Goal: Task Accomplishment & Management: Use online tool/utility

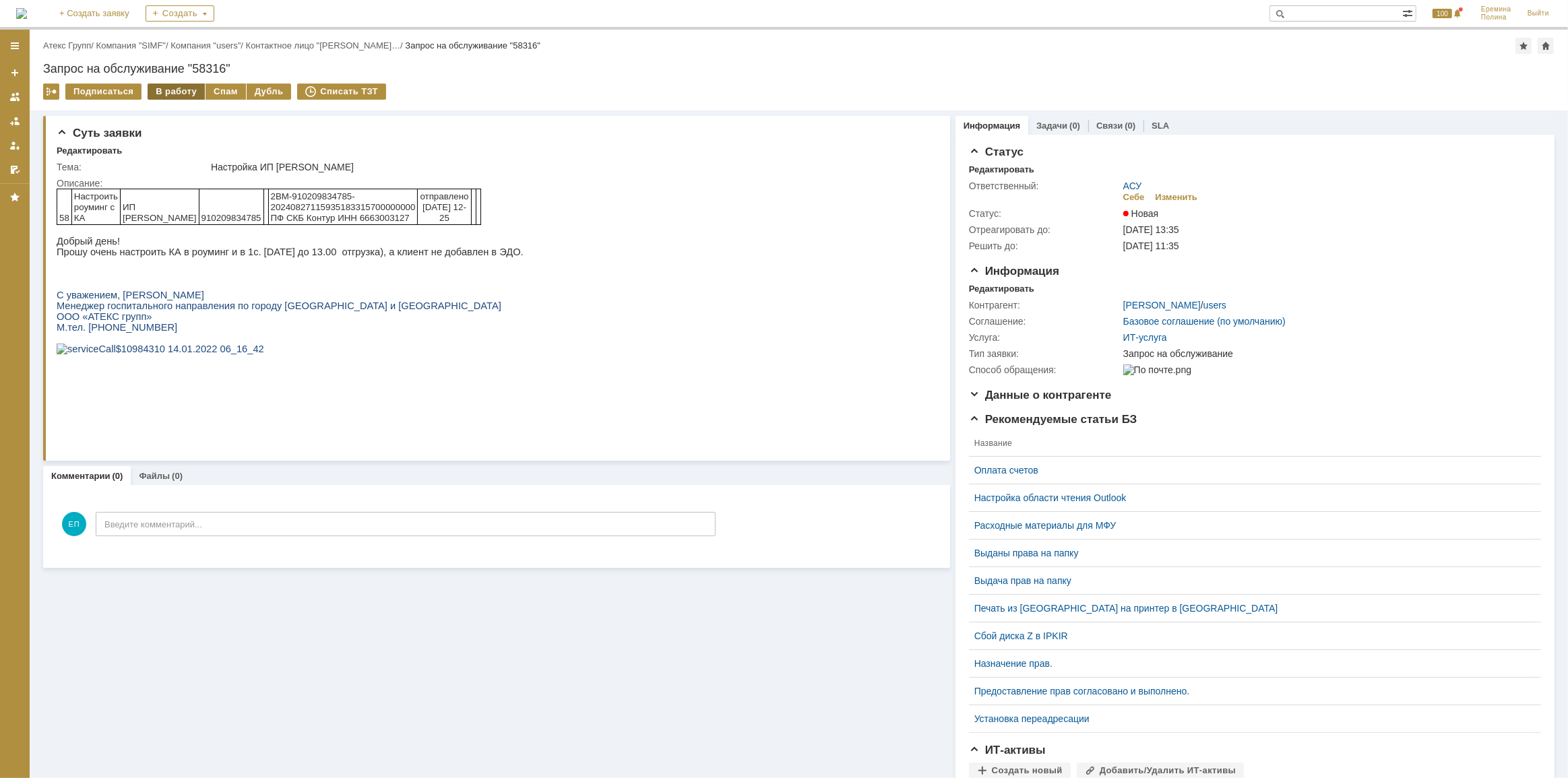
click at [179, 89] on div "В работу" at bounding box center [176, 91] width 57 height 16
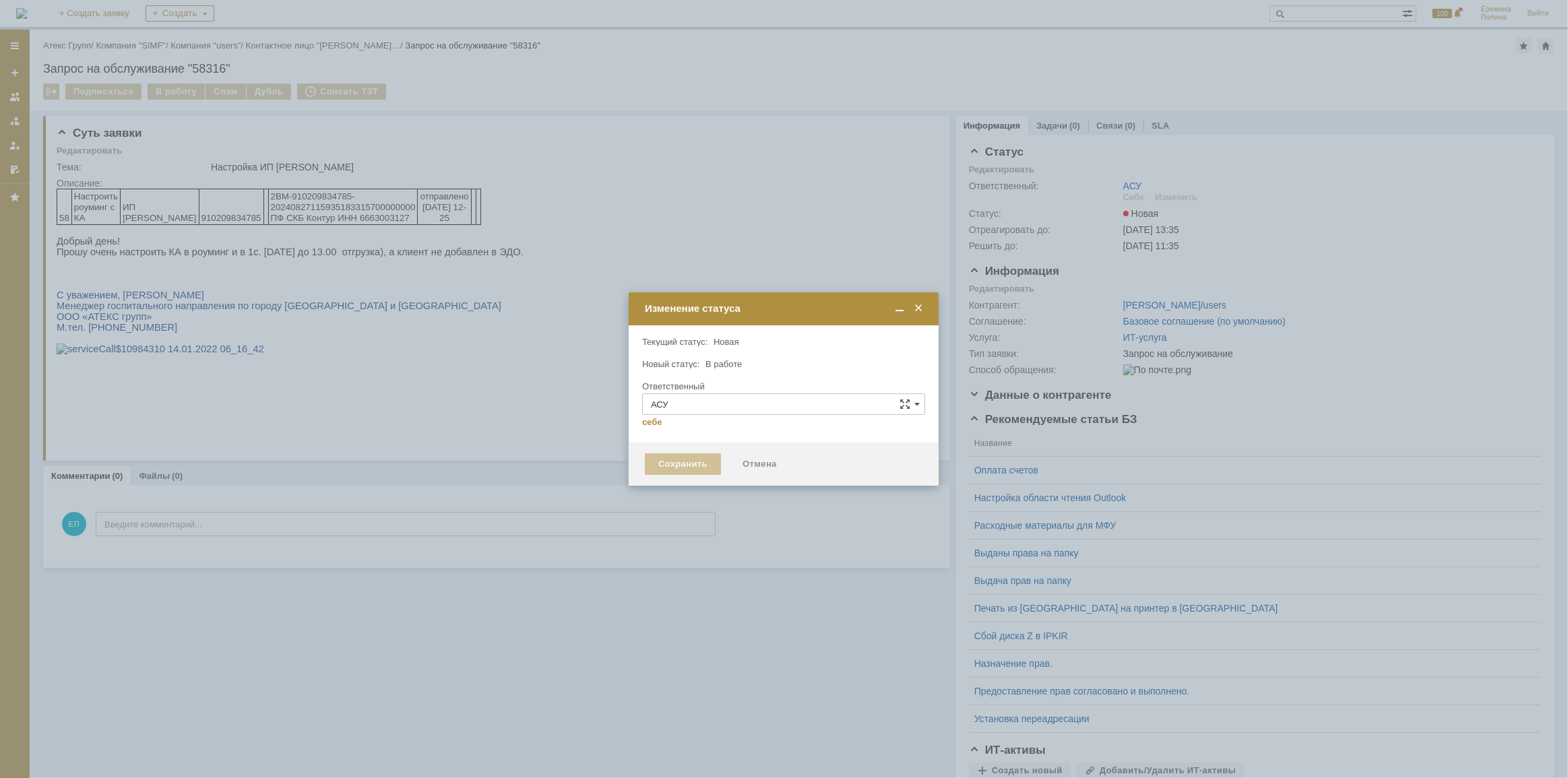
type input "[PERSON_NAME]"
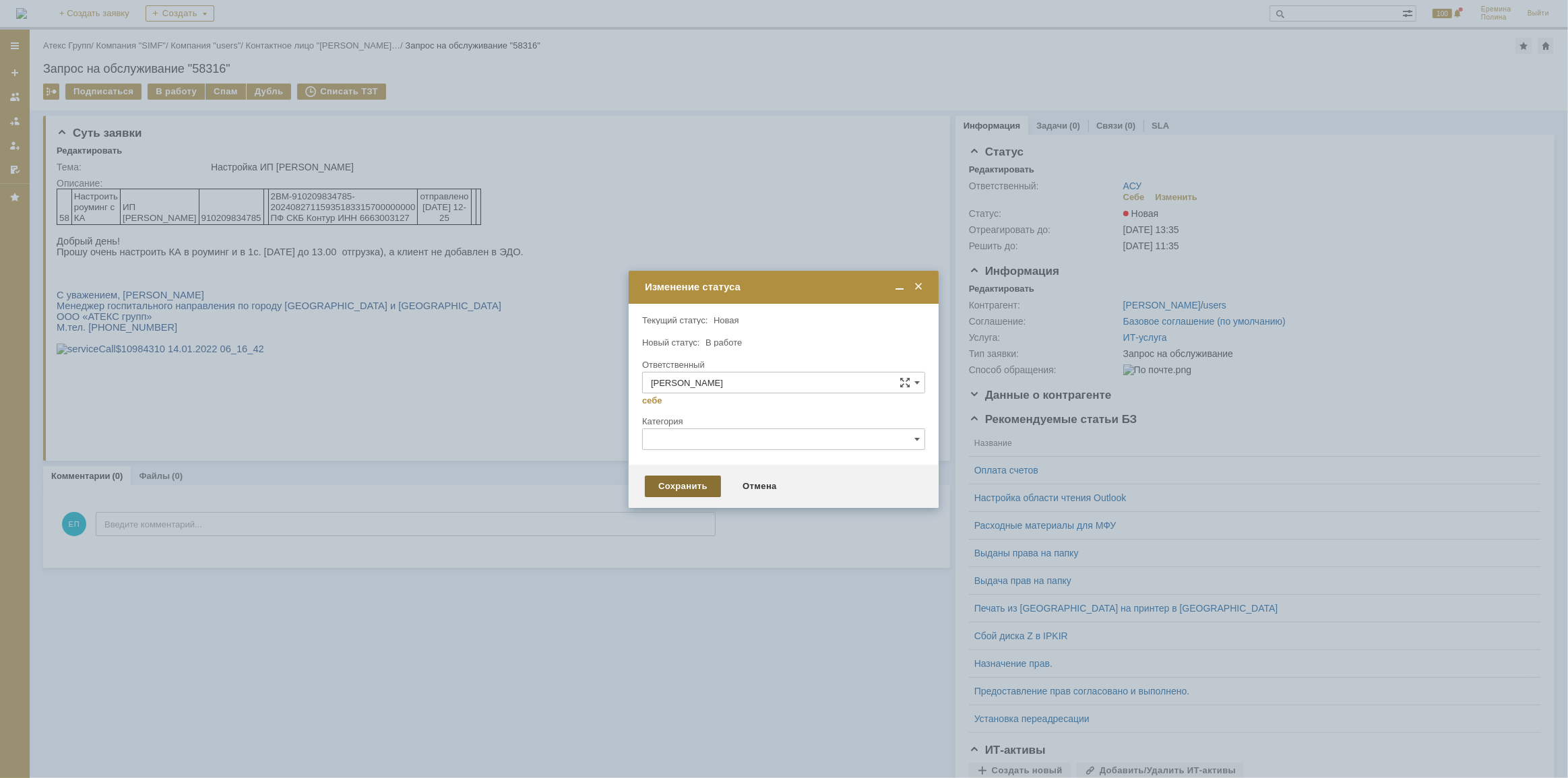
click at [682, 476] on div "Сохранить" at bounding box center [683, 487] width 76 height 21
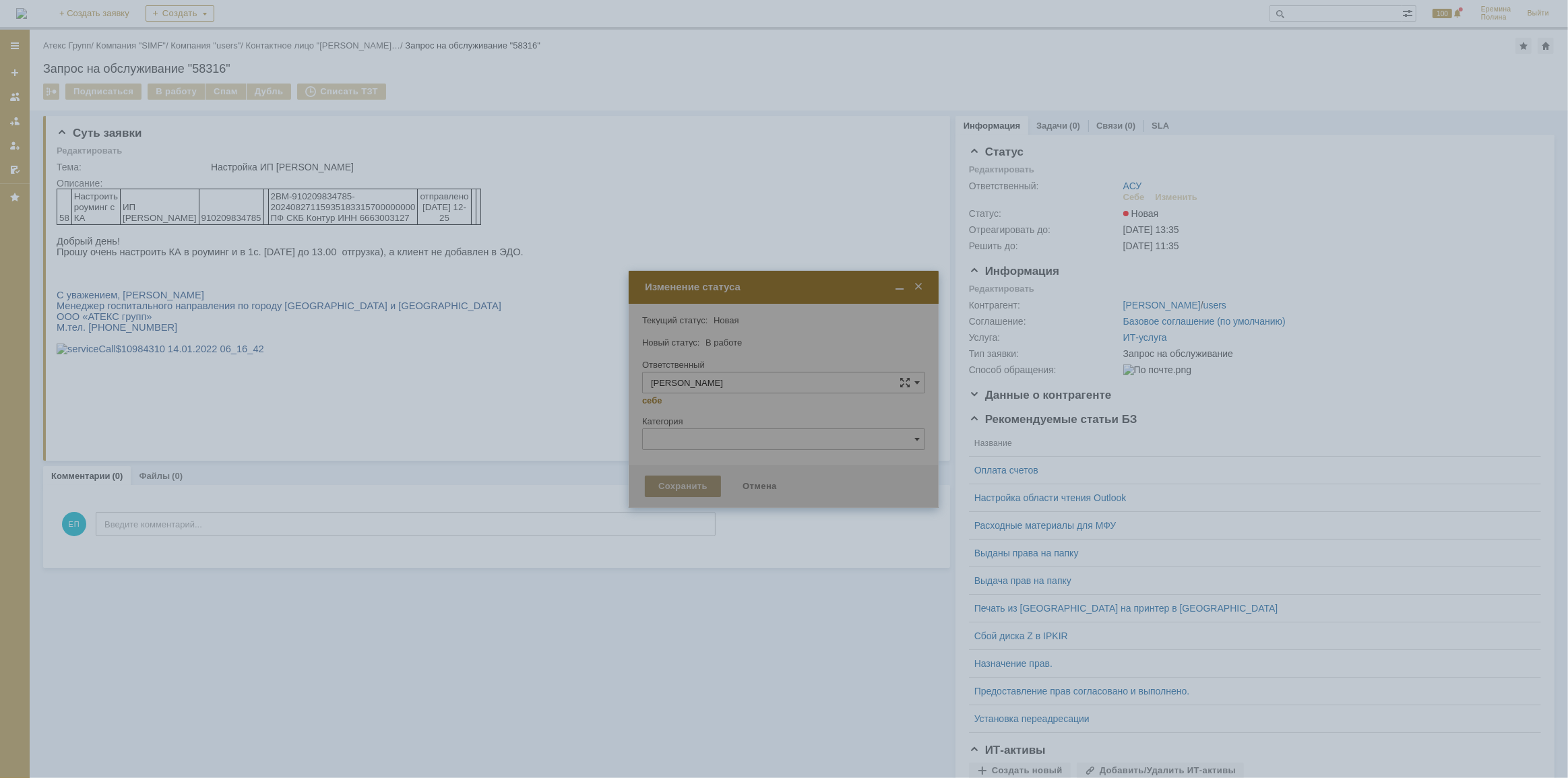
click at [691, 485] on div "Суть заявки Редактировать Тема: Настройка ИП Белинский Описание: Комментарии (0…" at bounding box center [497, 492] width 907 height 765
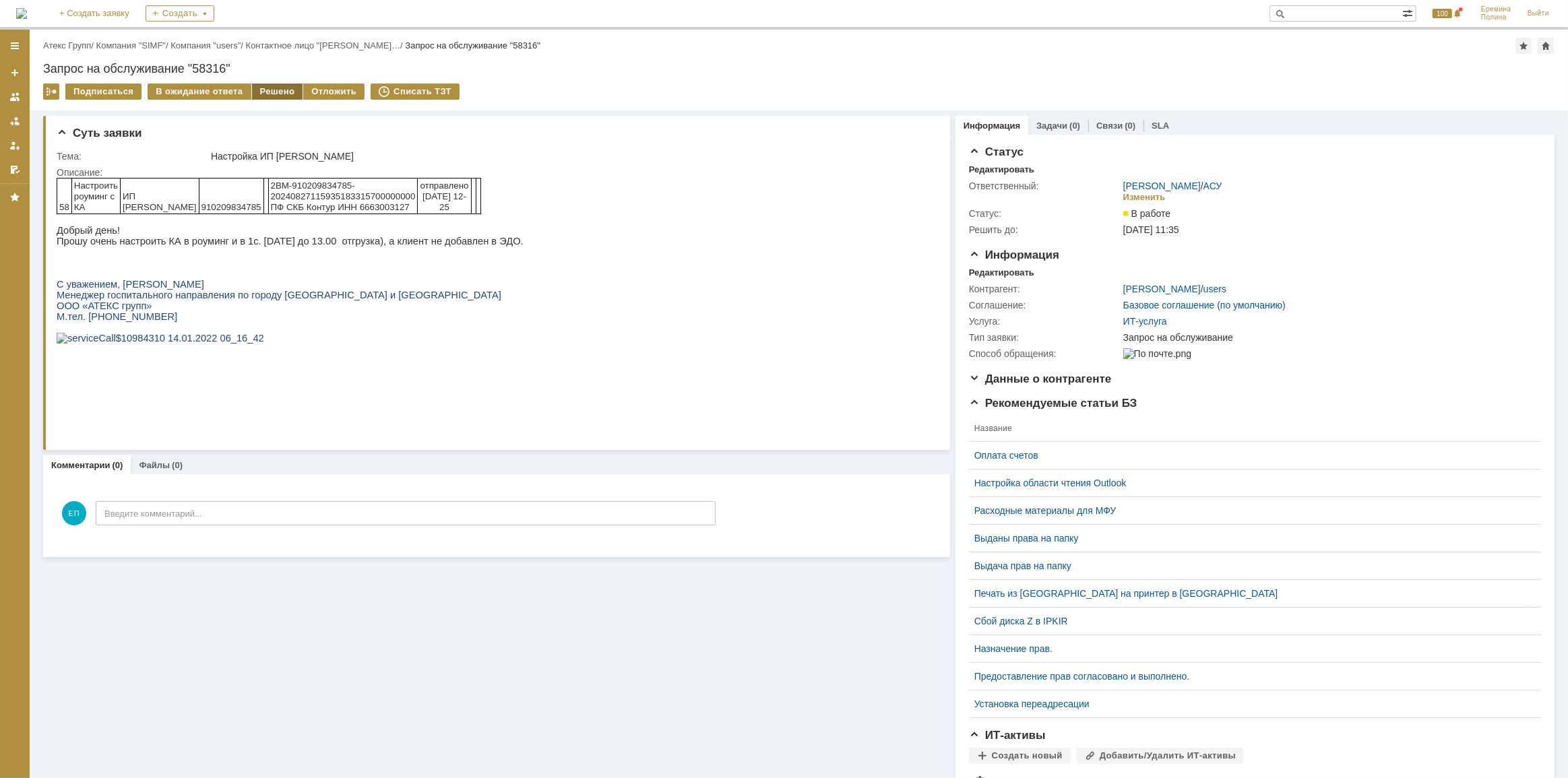
click at [275, 89] on div "Решено" at bounding box center [278, 91] width 52 height 16
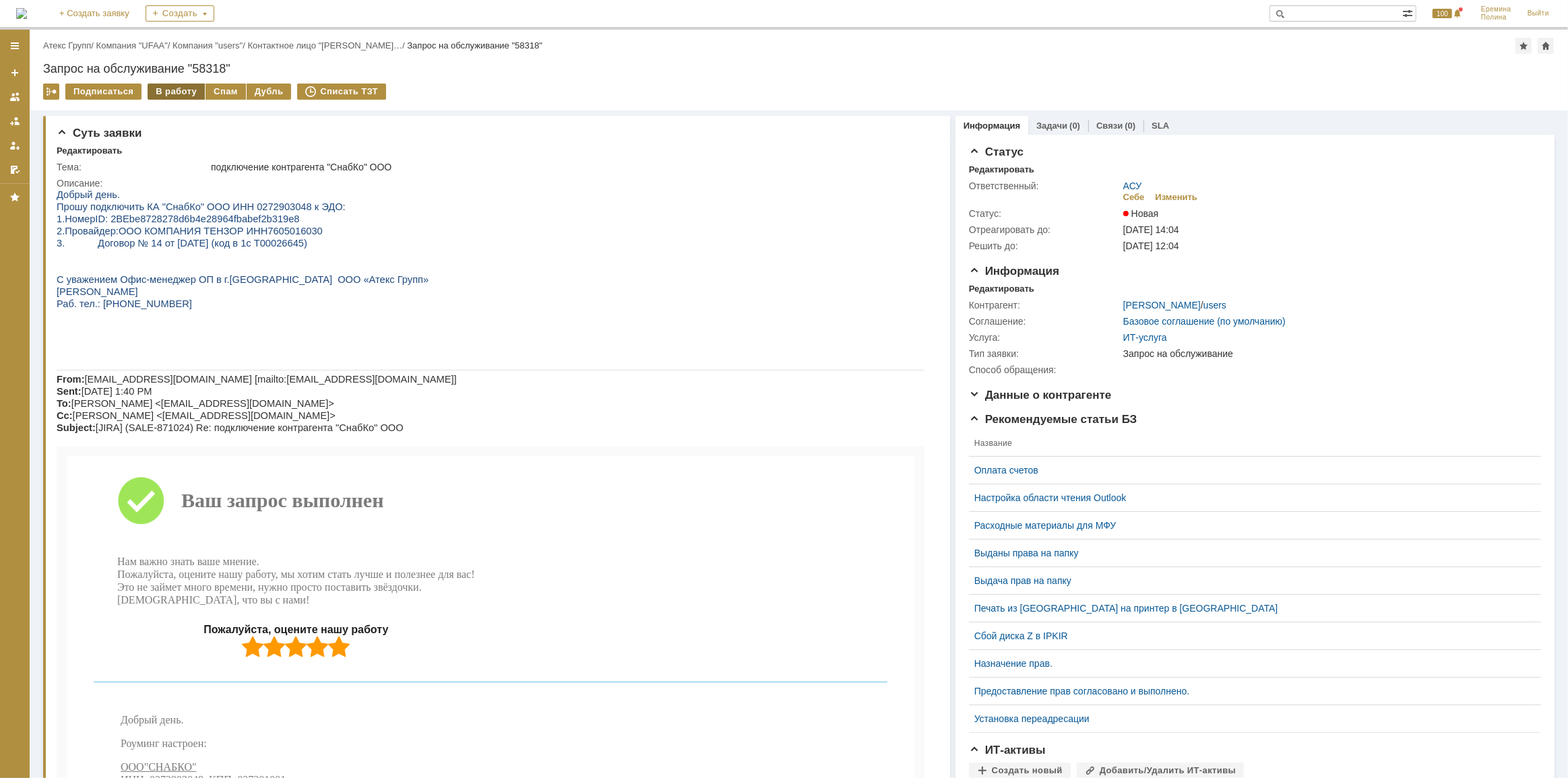
click at [181, 85] on div "В работу" at bounding box center [176, 91] width 57 height 16
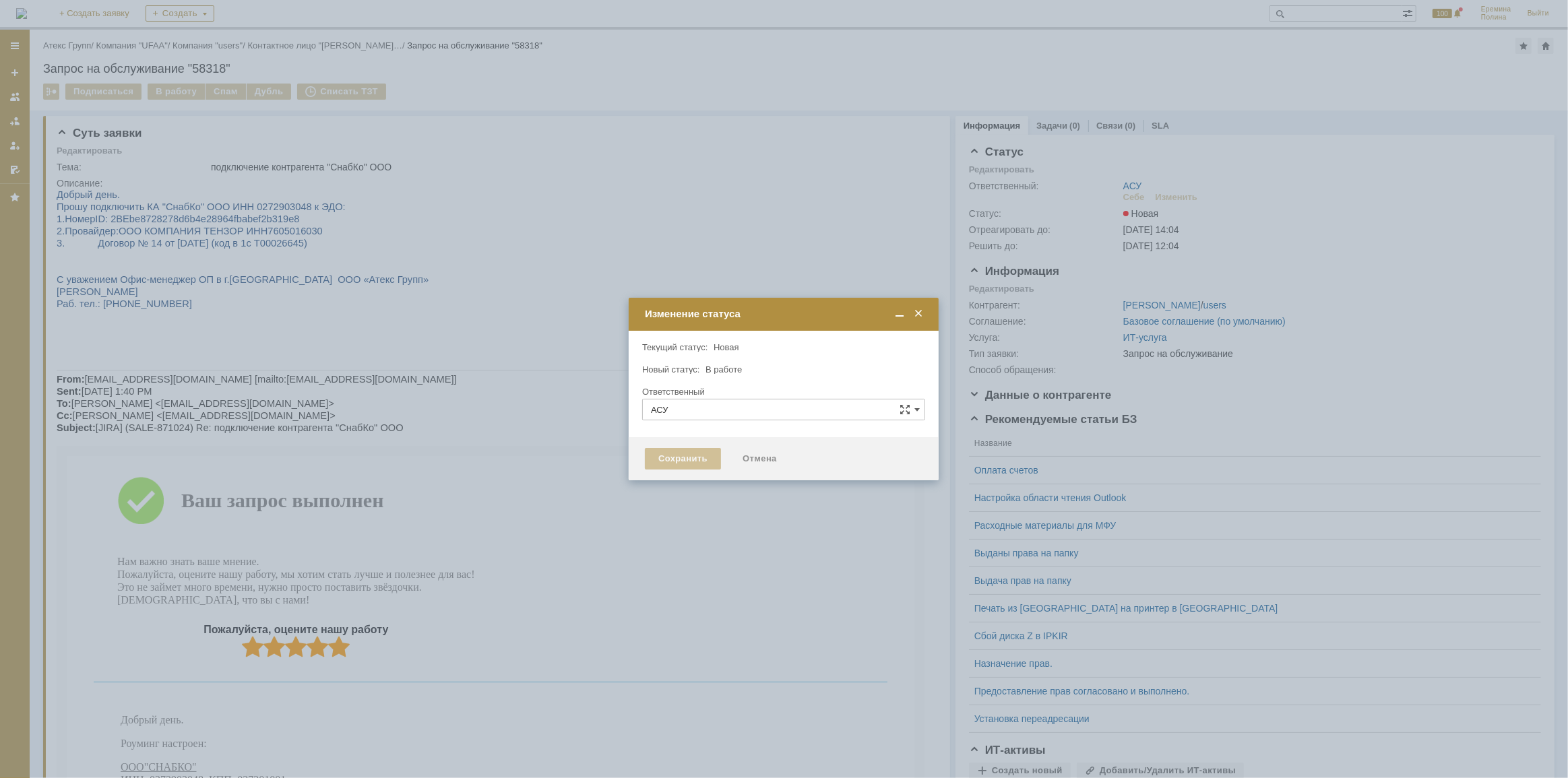
type input "[PERSON_NAME]"
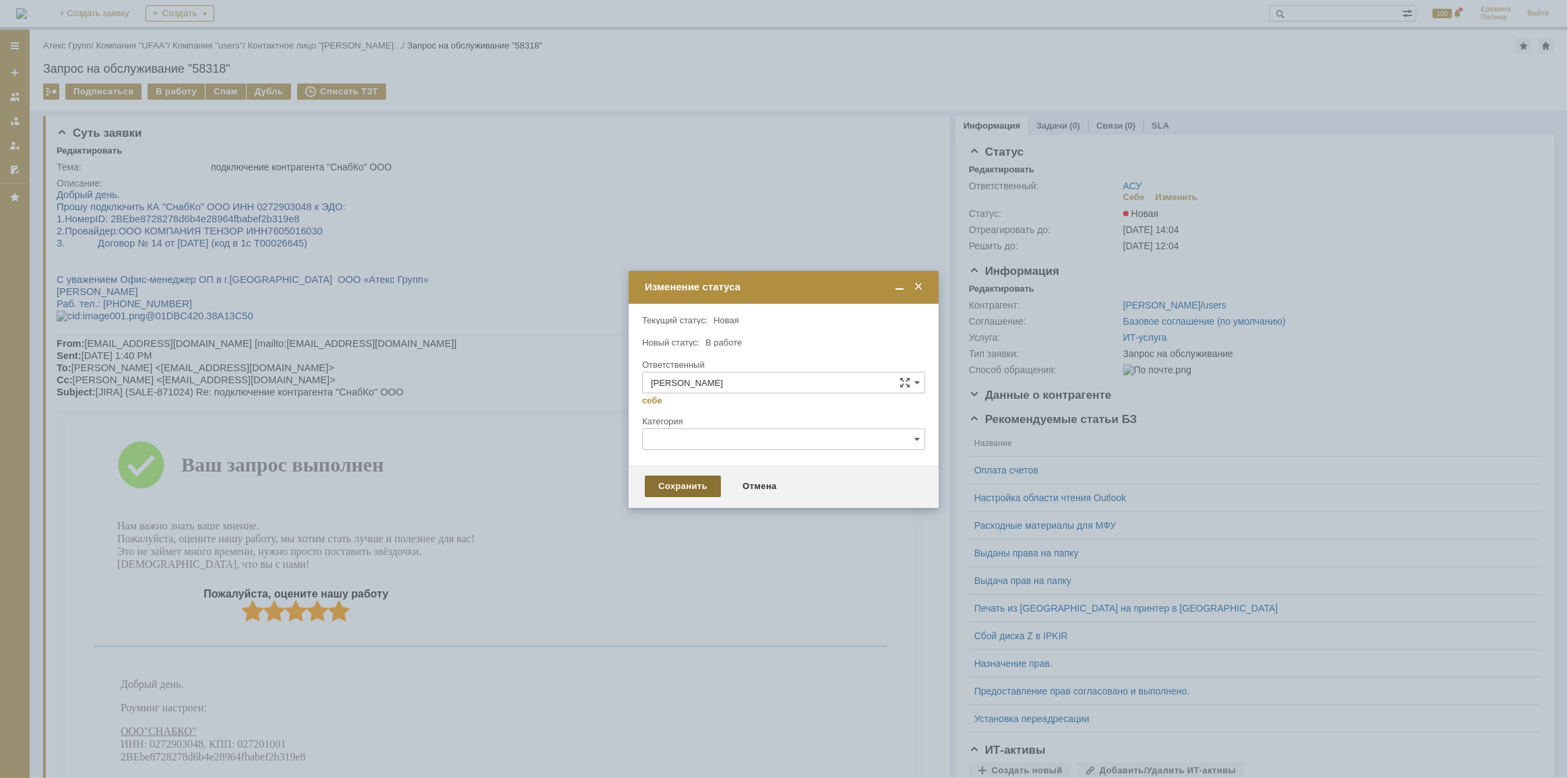
click at [680, 479] on div "Сохранить" at bounding box center [683, 487] width 76 height 21
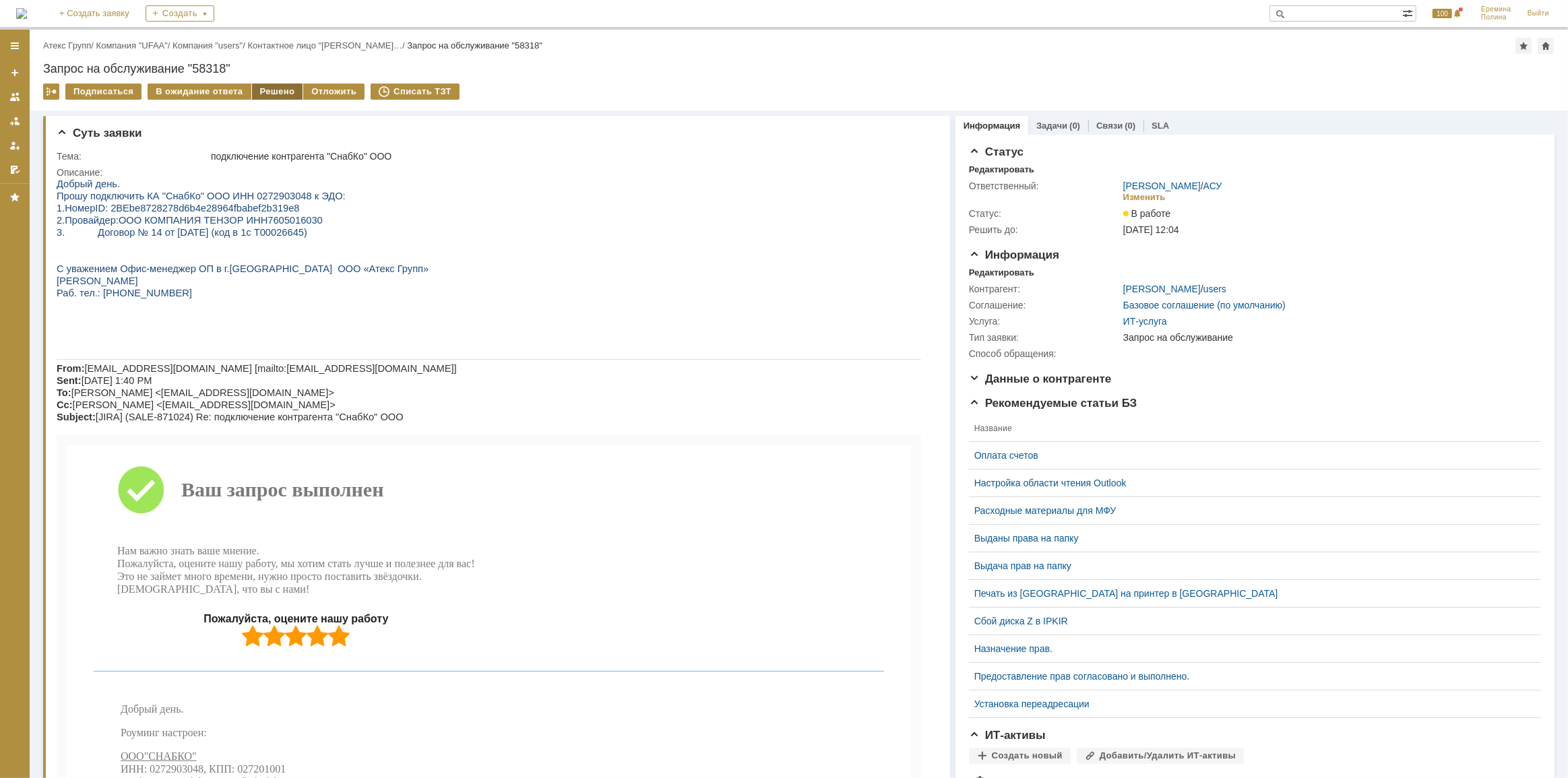
click at [258, 94] on div "Решено" at bounding box center [278, 91] width 52 height 16
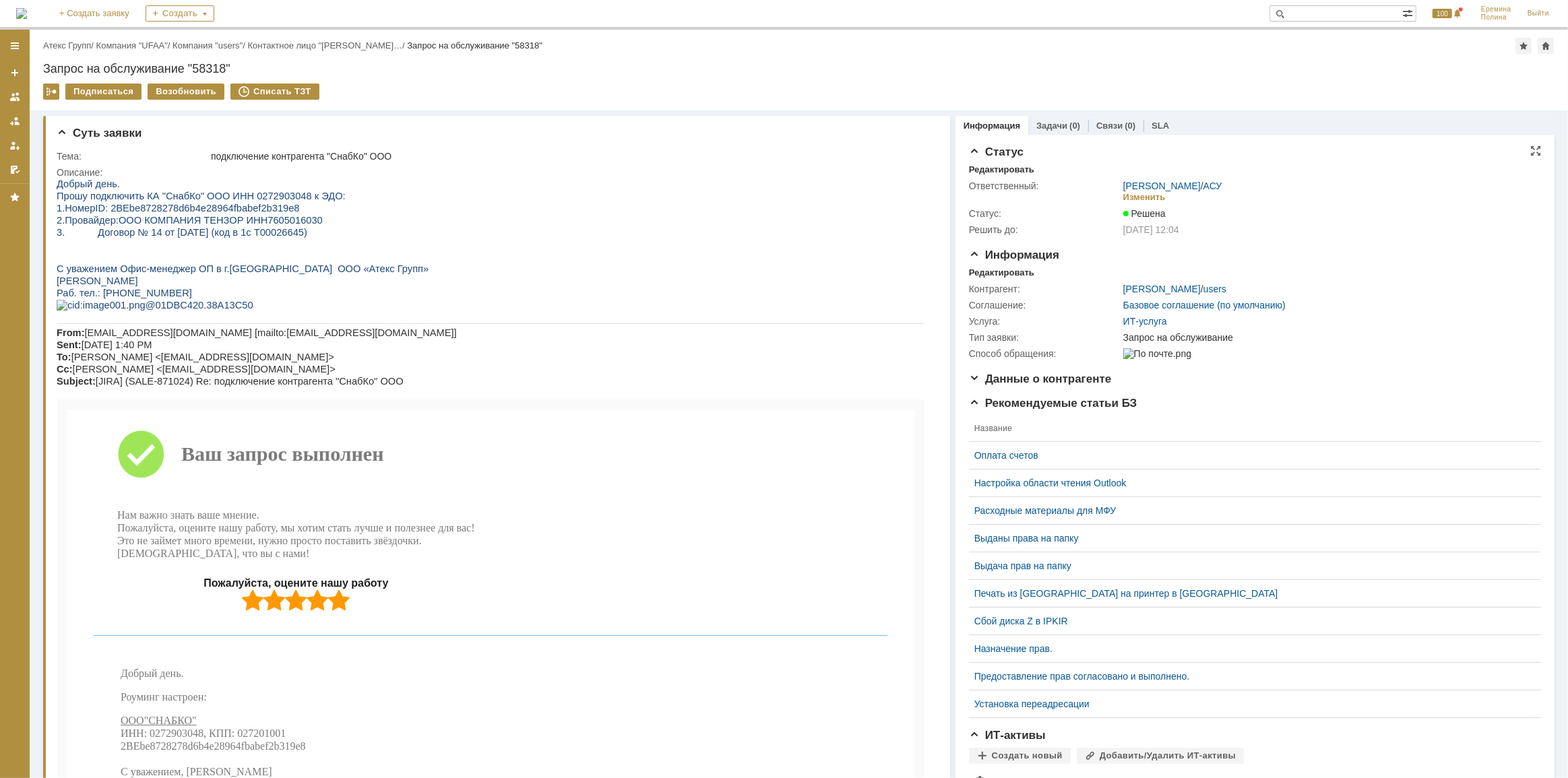
click at [1195, 187] on div "Еремина Полина / АСУ" at bounding box center [1174, 186] width 99 height 11
click at [1205, 186] on link "АСУ" at bounding box center [1213, 186] width 19 height 11
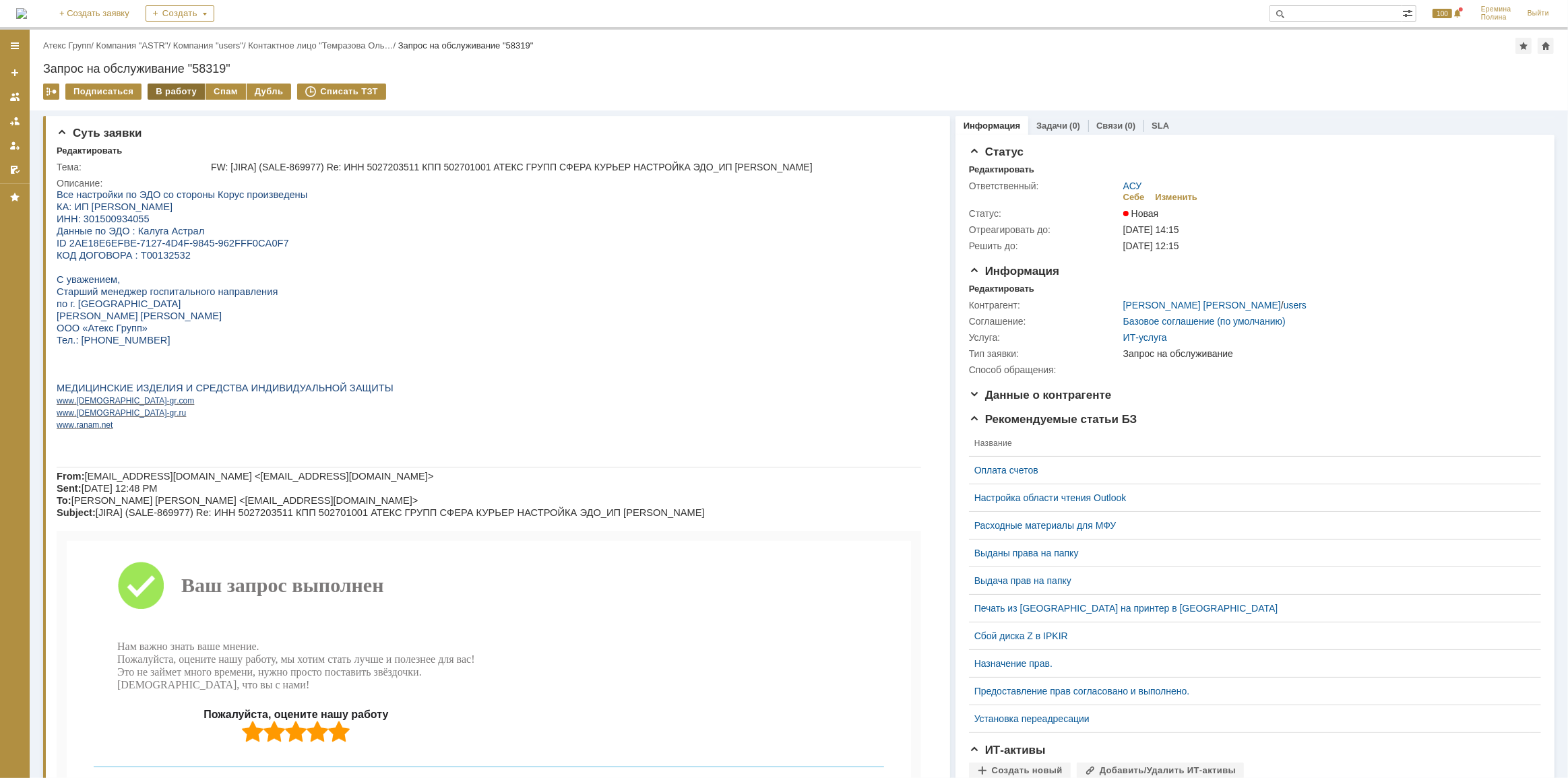
click at [168, 91] on div "В работу" at bounding box center [176, 91] width 57 height 16
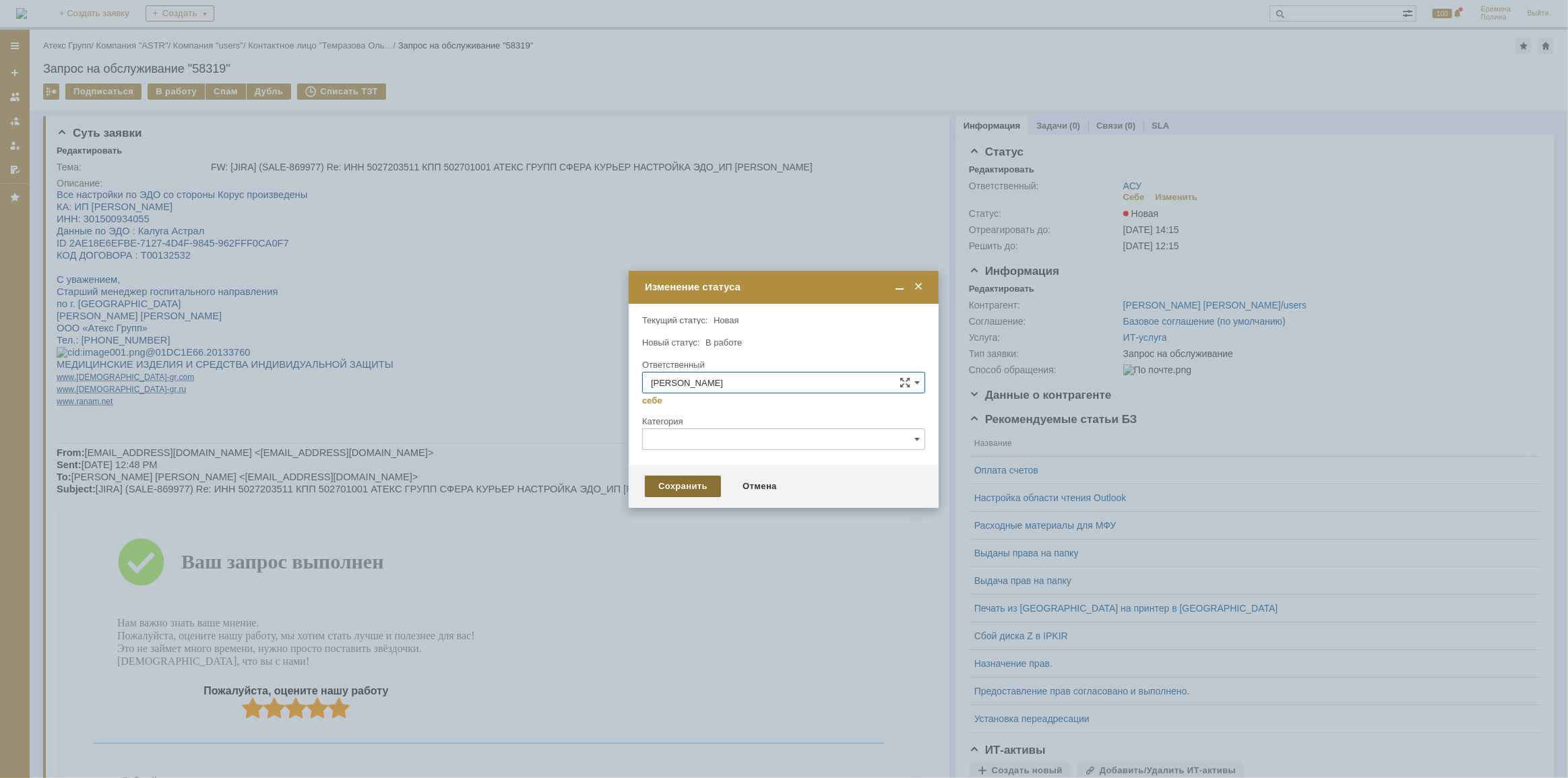
click at [690, 489] on div "Сохранить" at bounding box center [683, 487] width 76 height 21
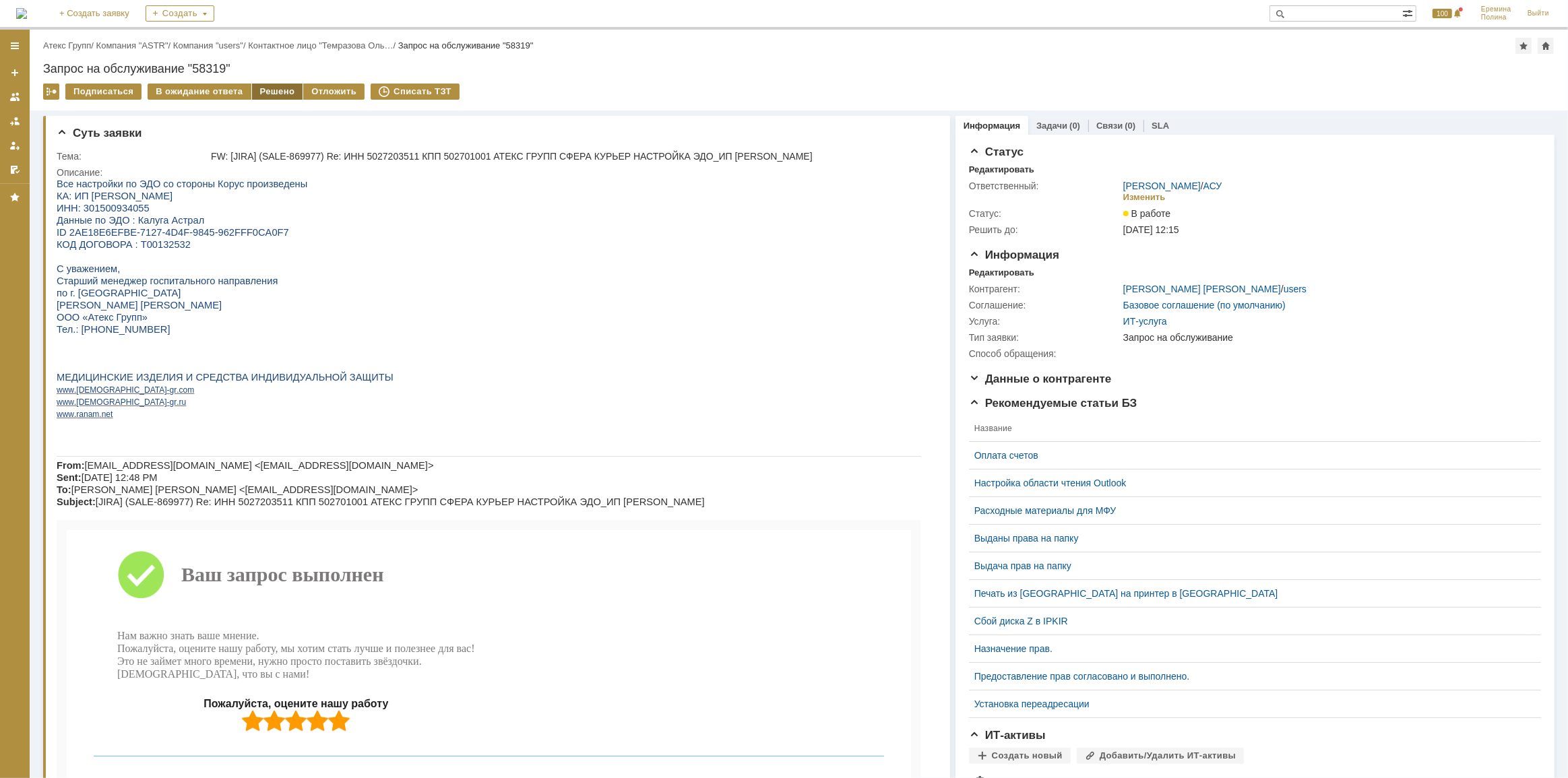
click at [288, 93] on div "Решено" at bounding box center [278, 91] width 52 height 16
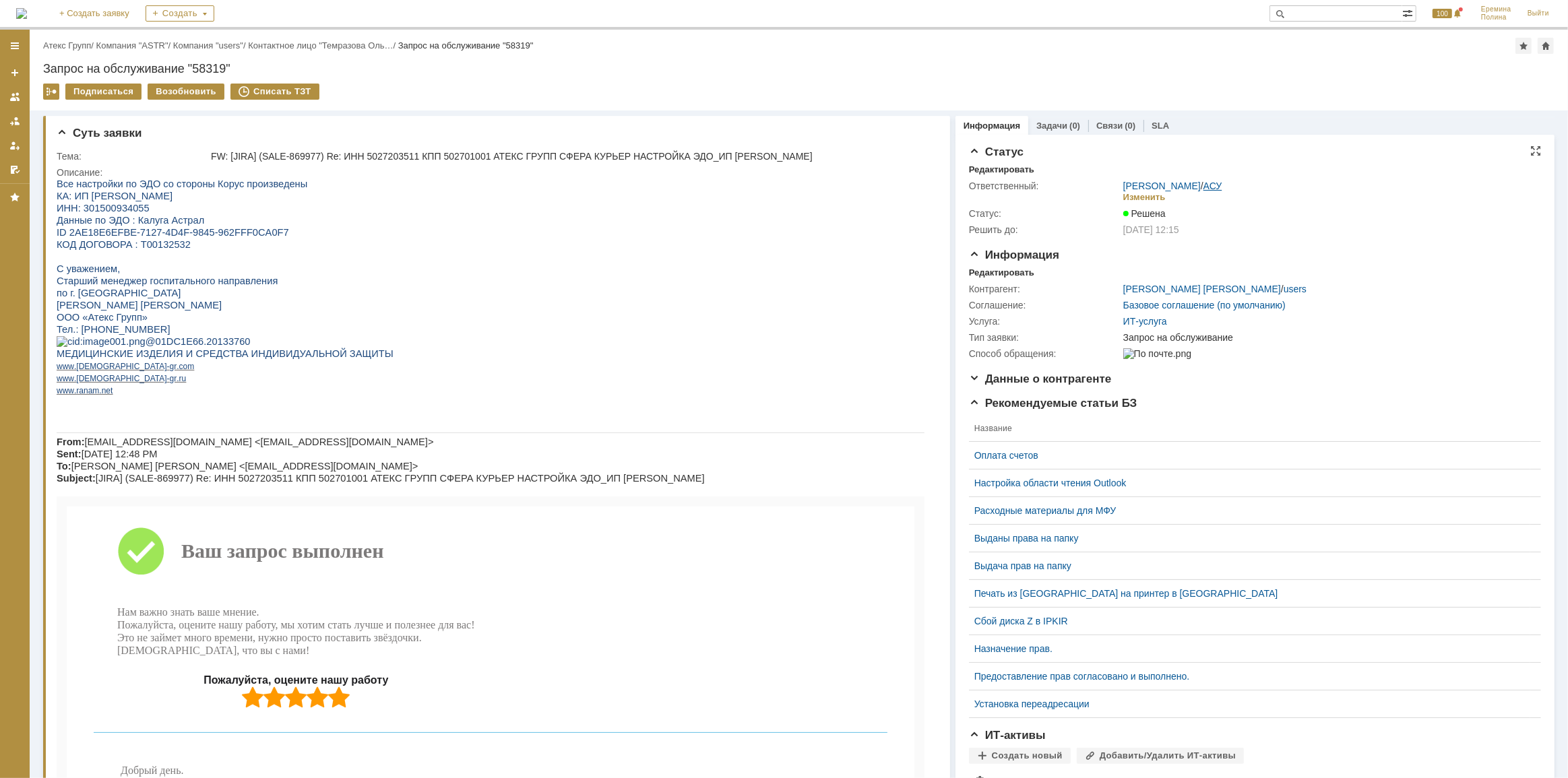
click at [1207, 183] on link "АСУ" at bounding box center [1213, 186] width 19 height 11
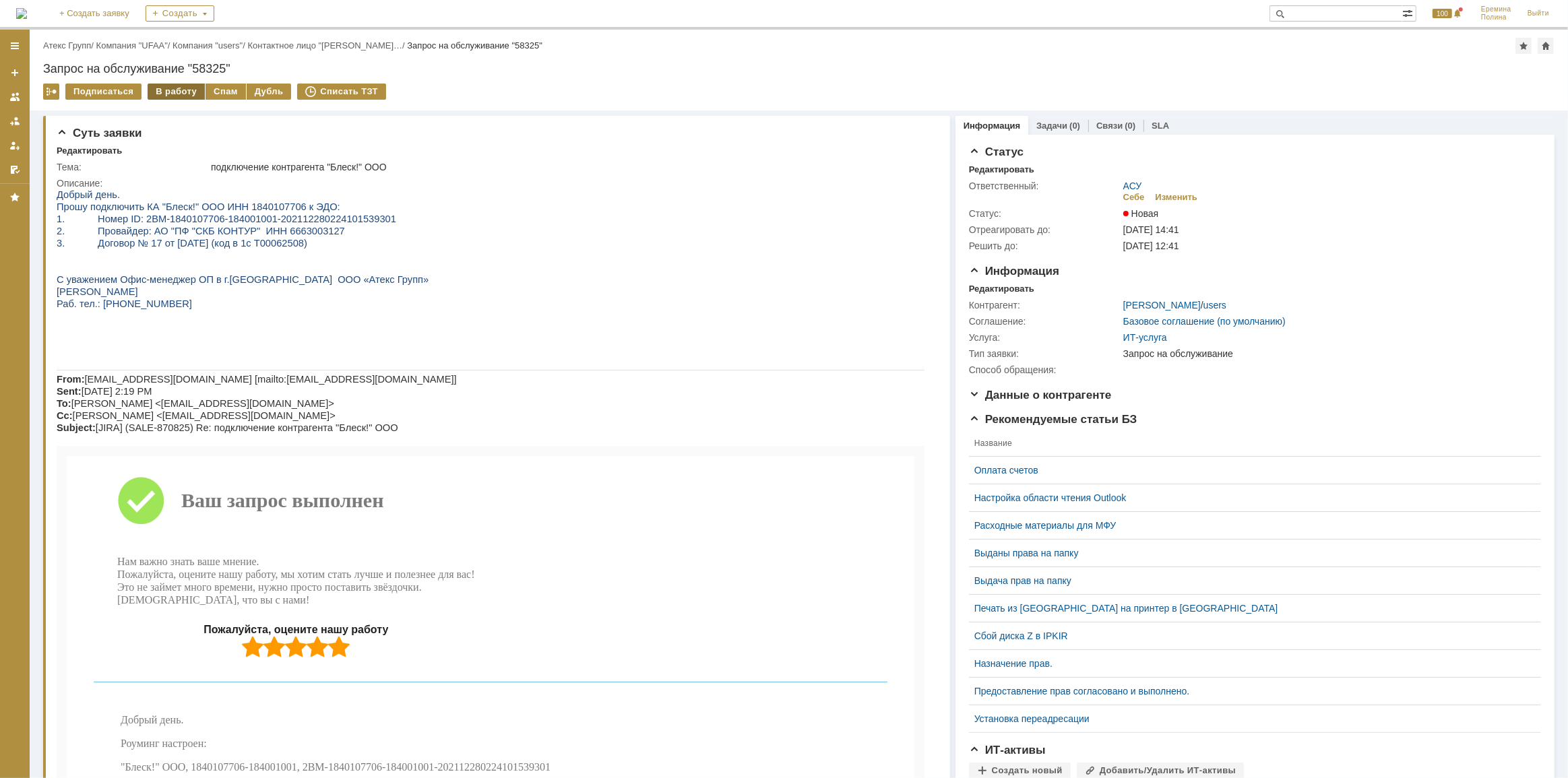
click at [179, 92] on div "В работу" at bounding box center [176, 91] width 57 height 16
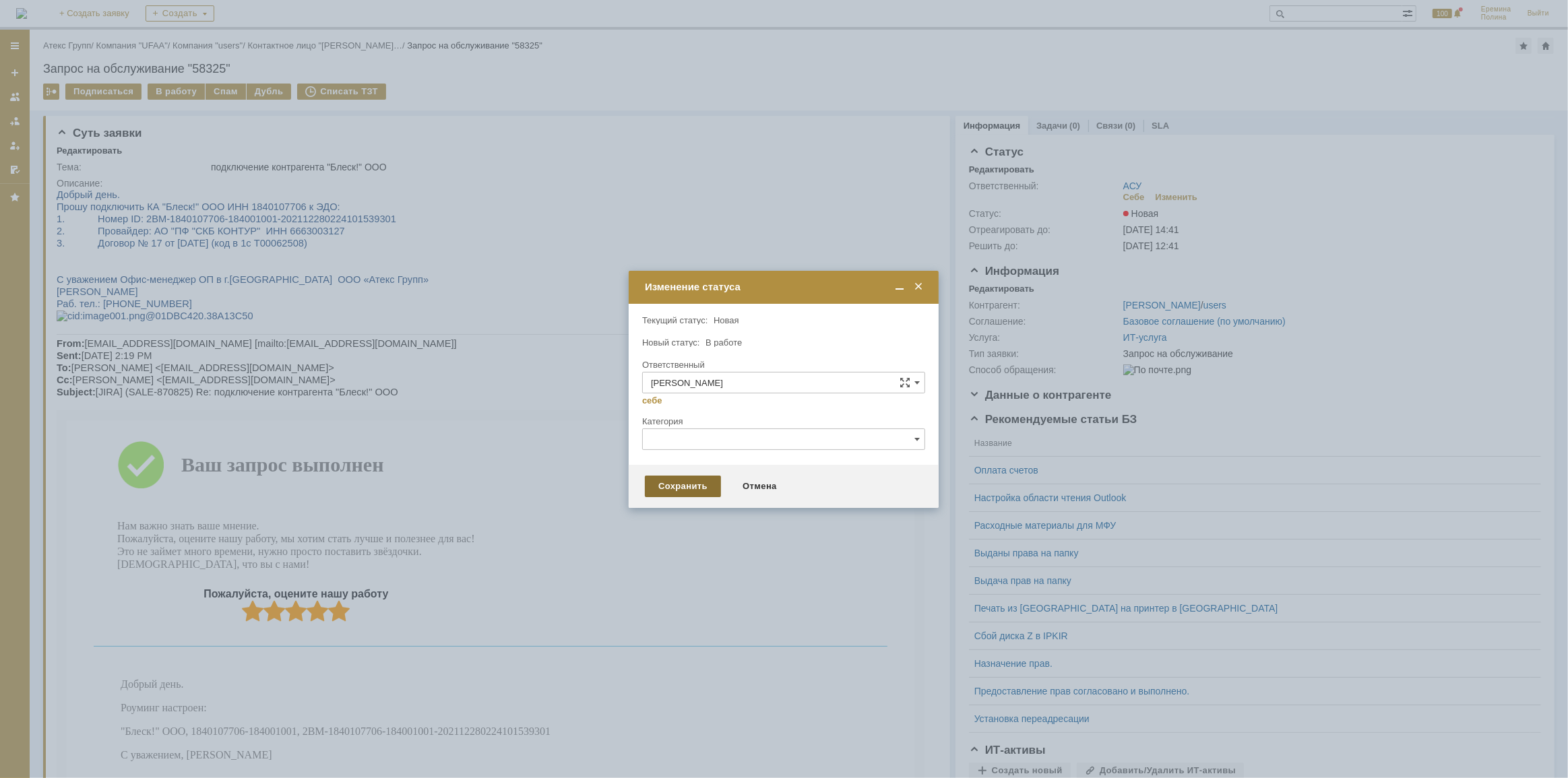
click at [696, 479] on div "Сохранить" at bounding box center [683, 487] width 76 height 21
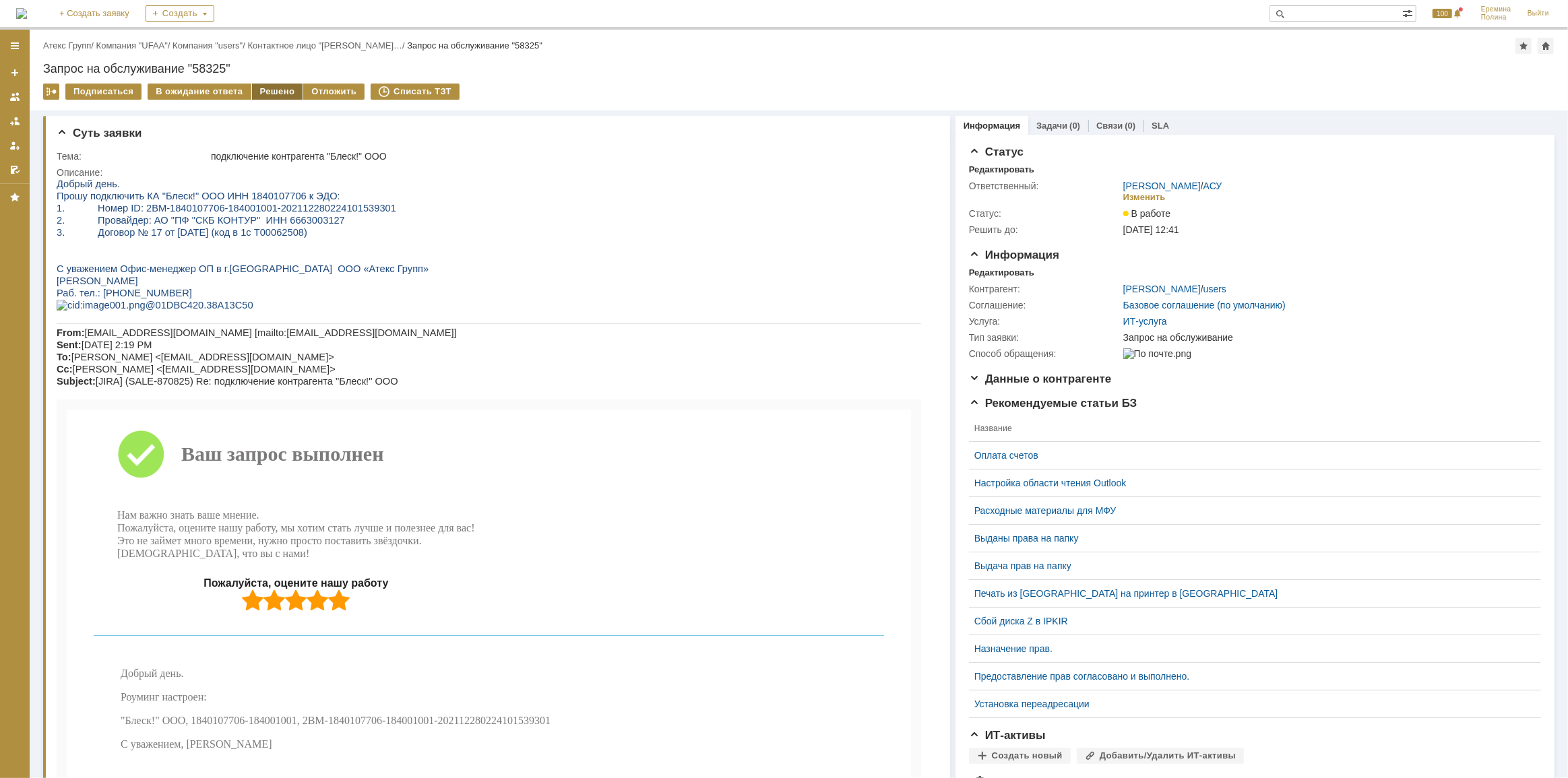
click at [267, 99] on div "Решено" at bounding box center [278, 91] width 52 height 16
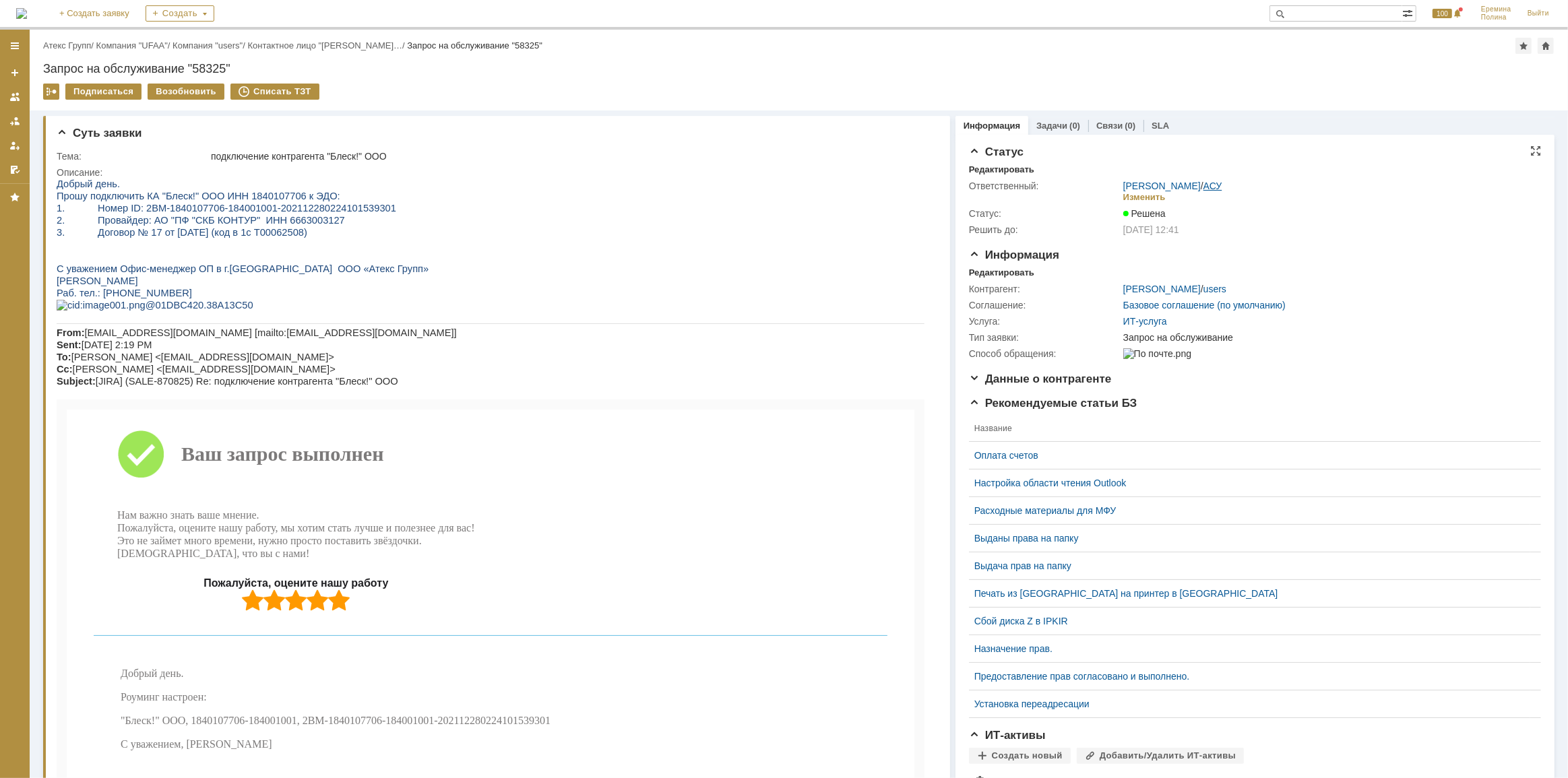
click at [1212, 183] on link "АСУ" at bounding box center [1213, 186] width 19 height 11
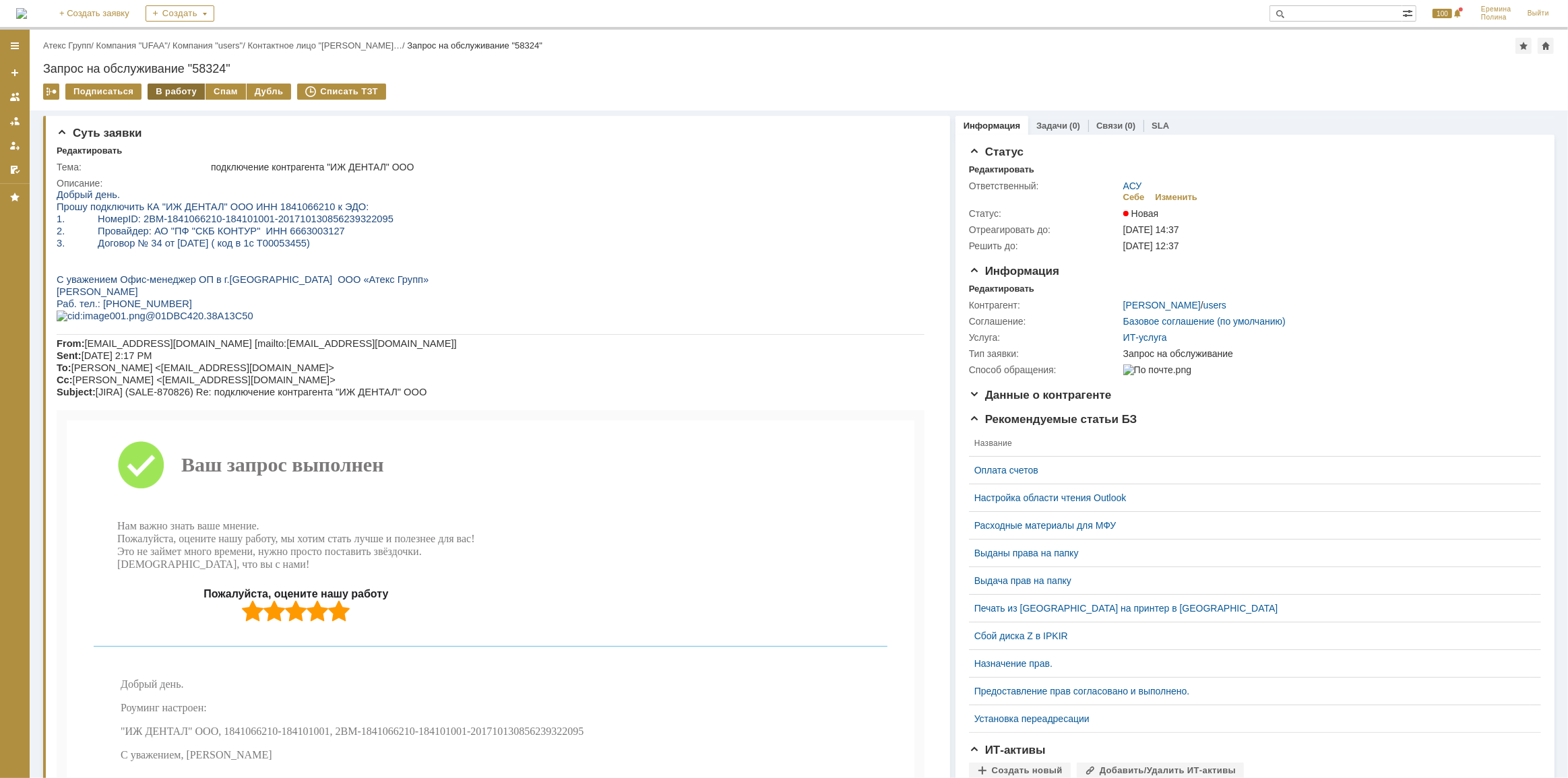
click at [183, 91] on div "В работу" at bounding box center [176, 91] width 57 height 16
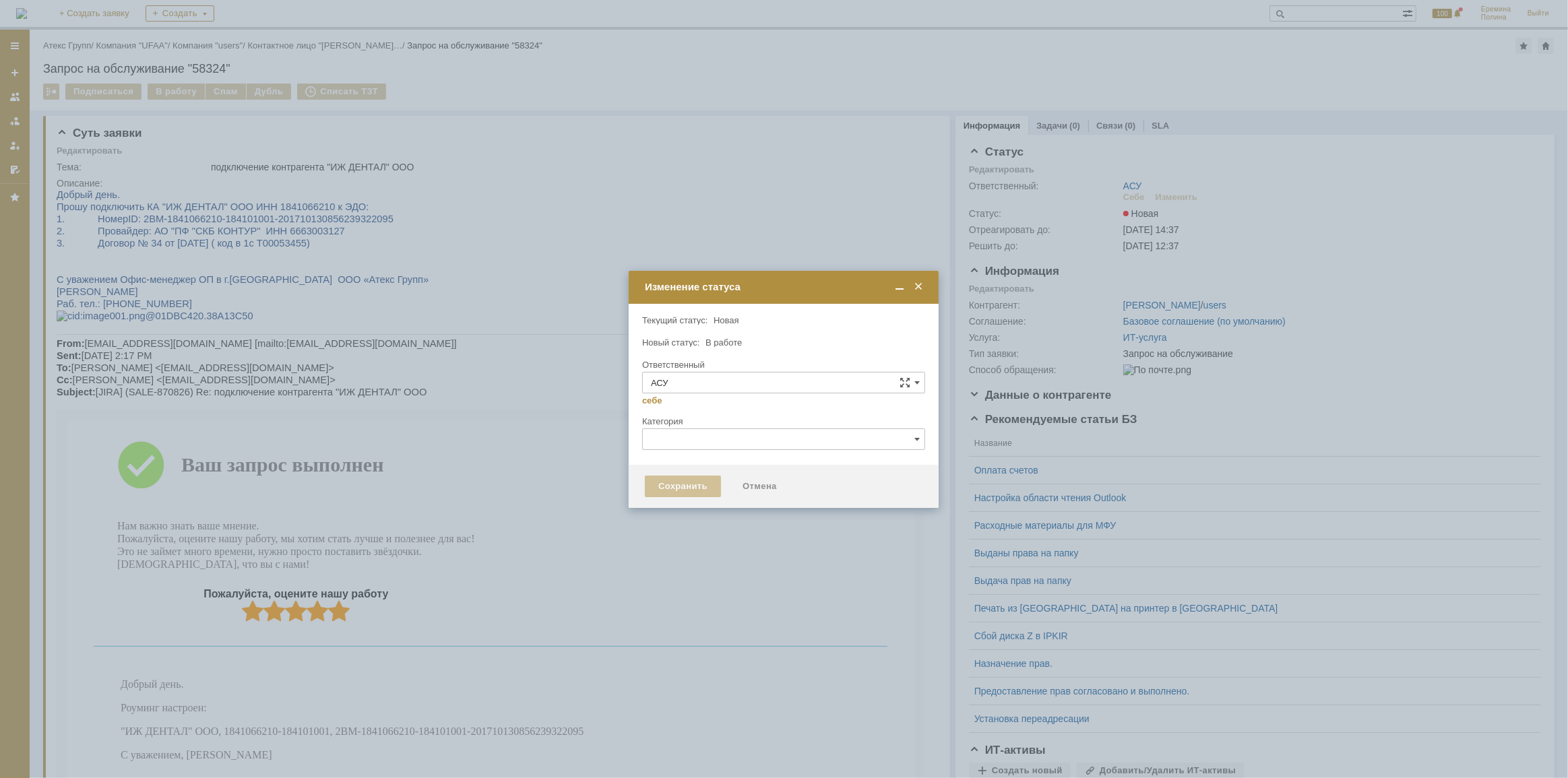
type input "[PERSON_NAME]"
click at [673, 479] on div "Сохранить" at bounding box center [683, 487] width 76 height 21
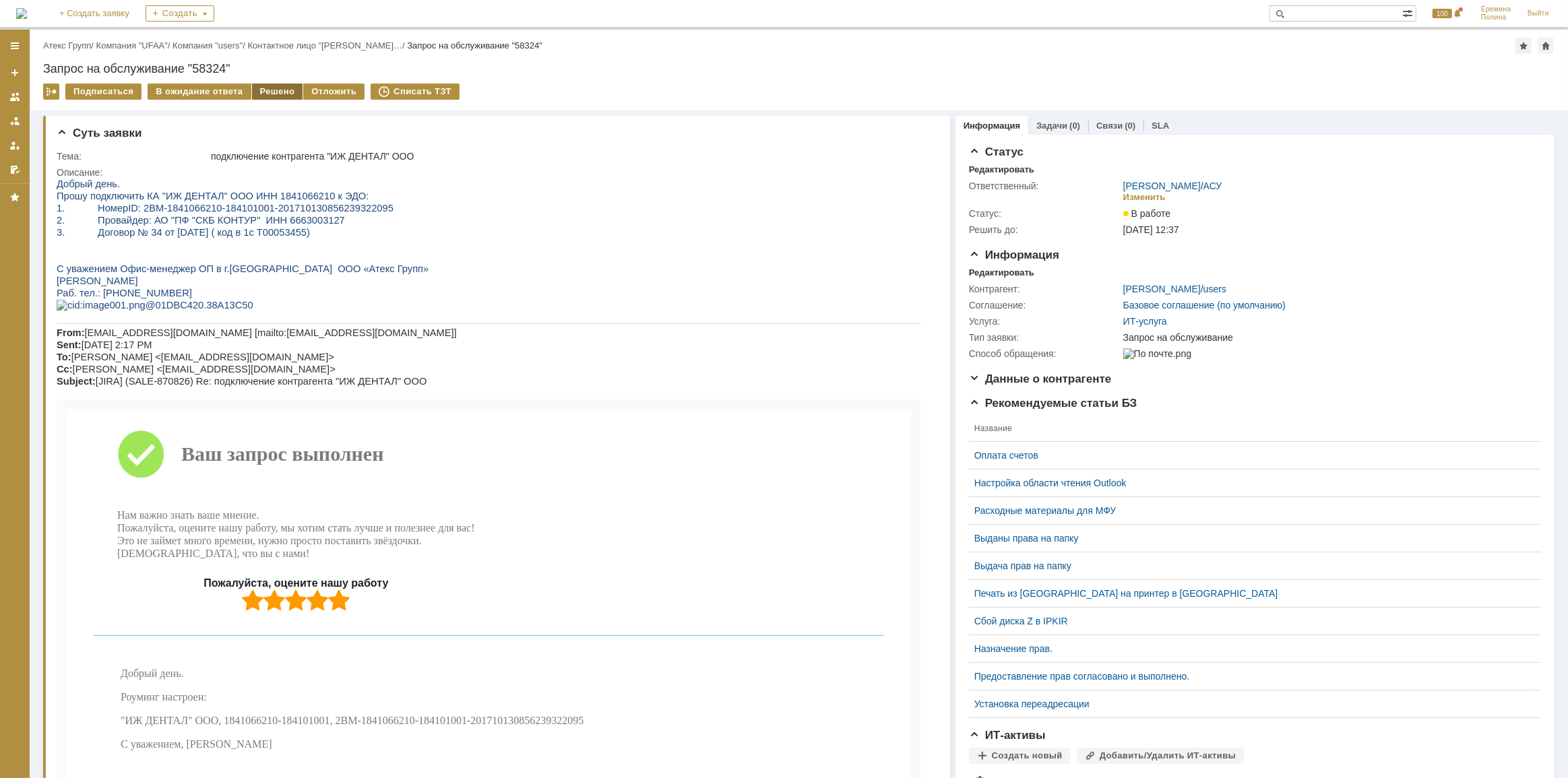
click at [252, 95] on div "Решено" at bounding box center [278, 91] width 52 height 16
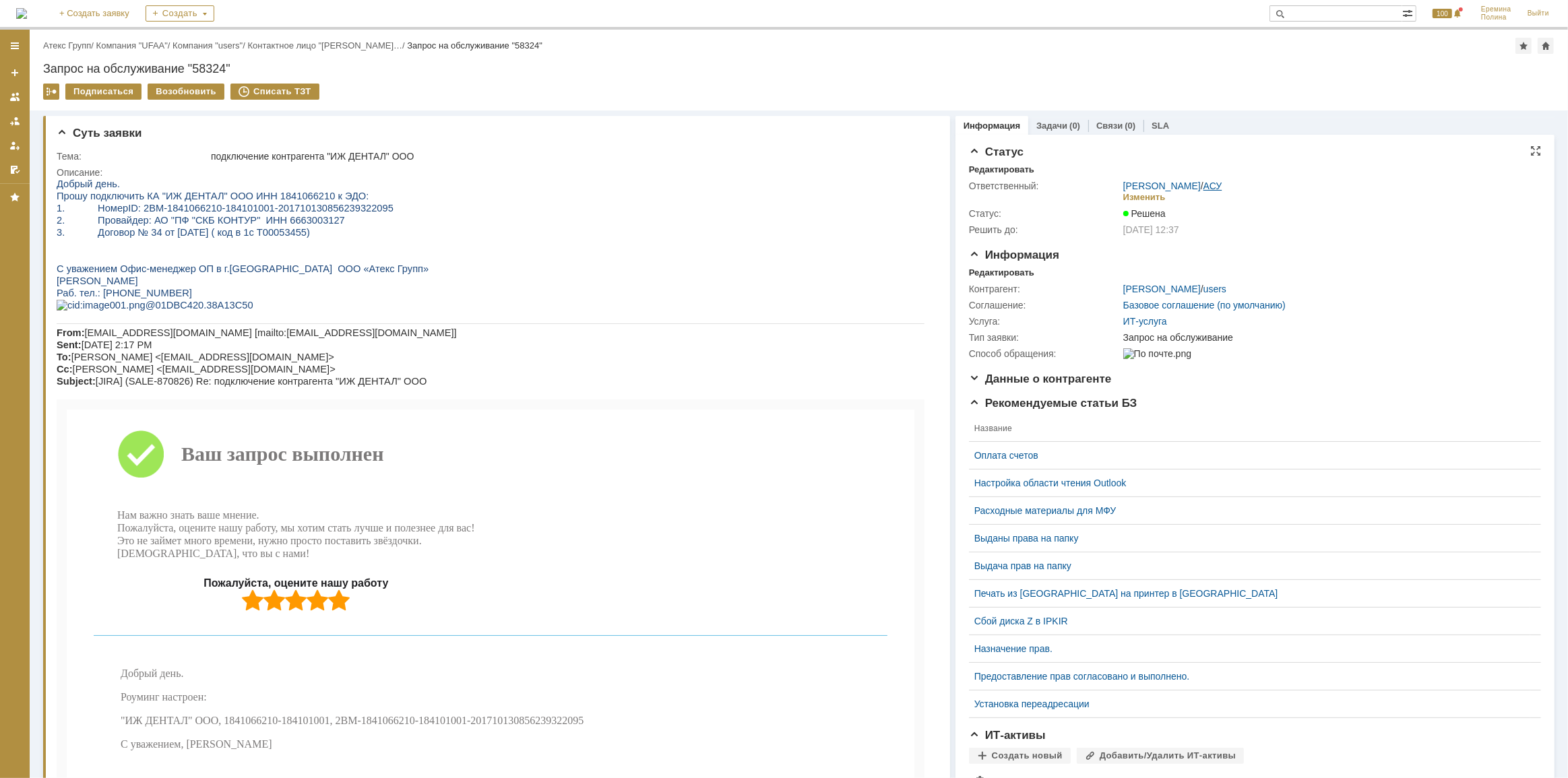
click at [1207, 185] on link "АСУ" at bounding box center [1213, 186] width 19 height 11
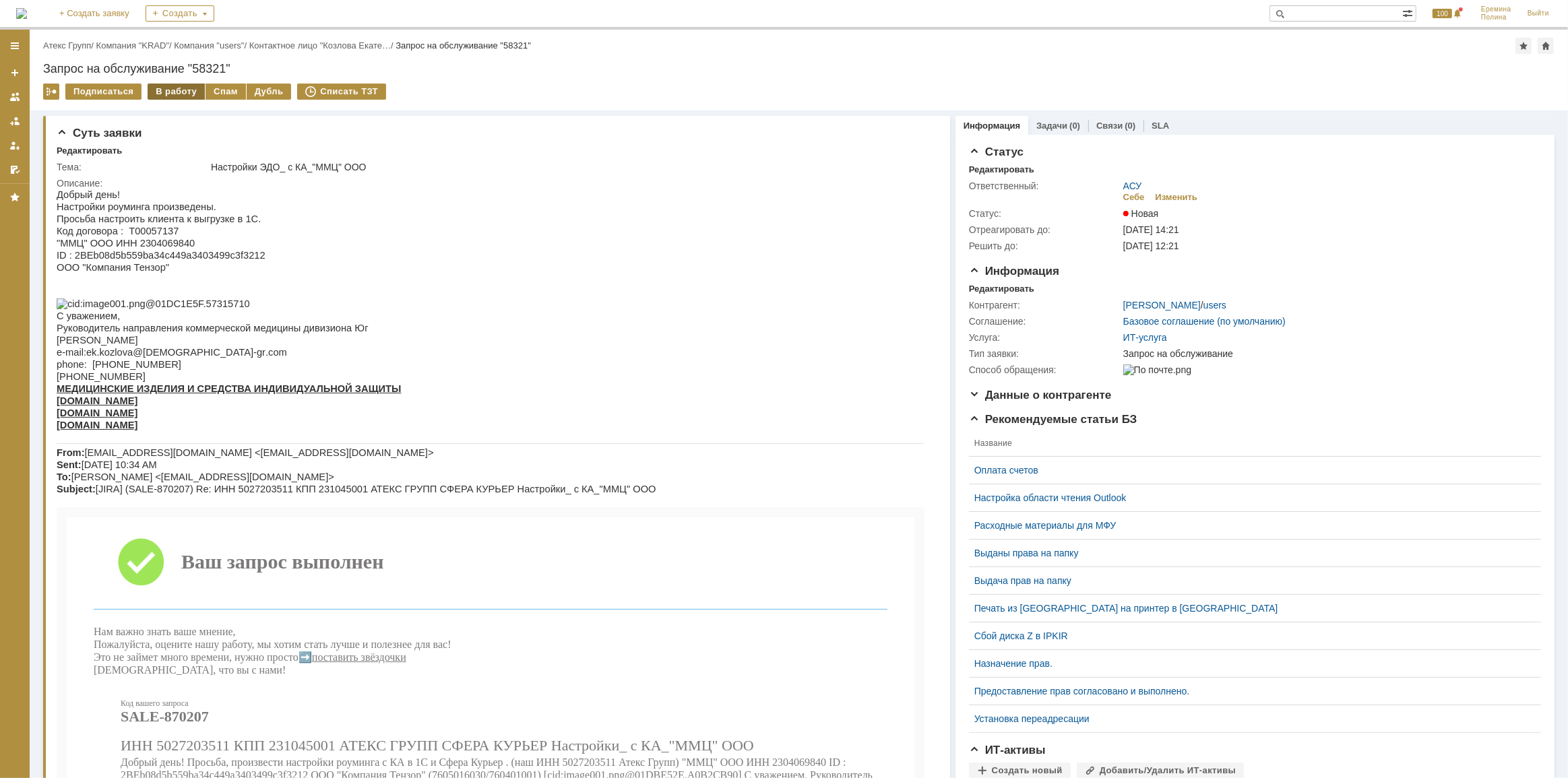
click at [170, 88] on div "В работу" at bounding box center [176, 91] width 57 height 16
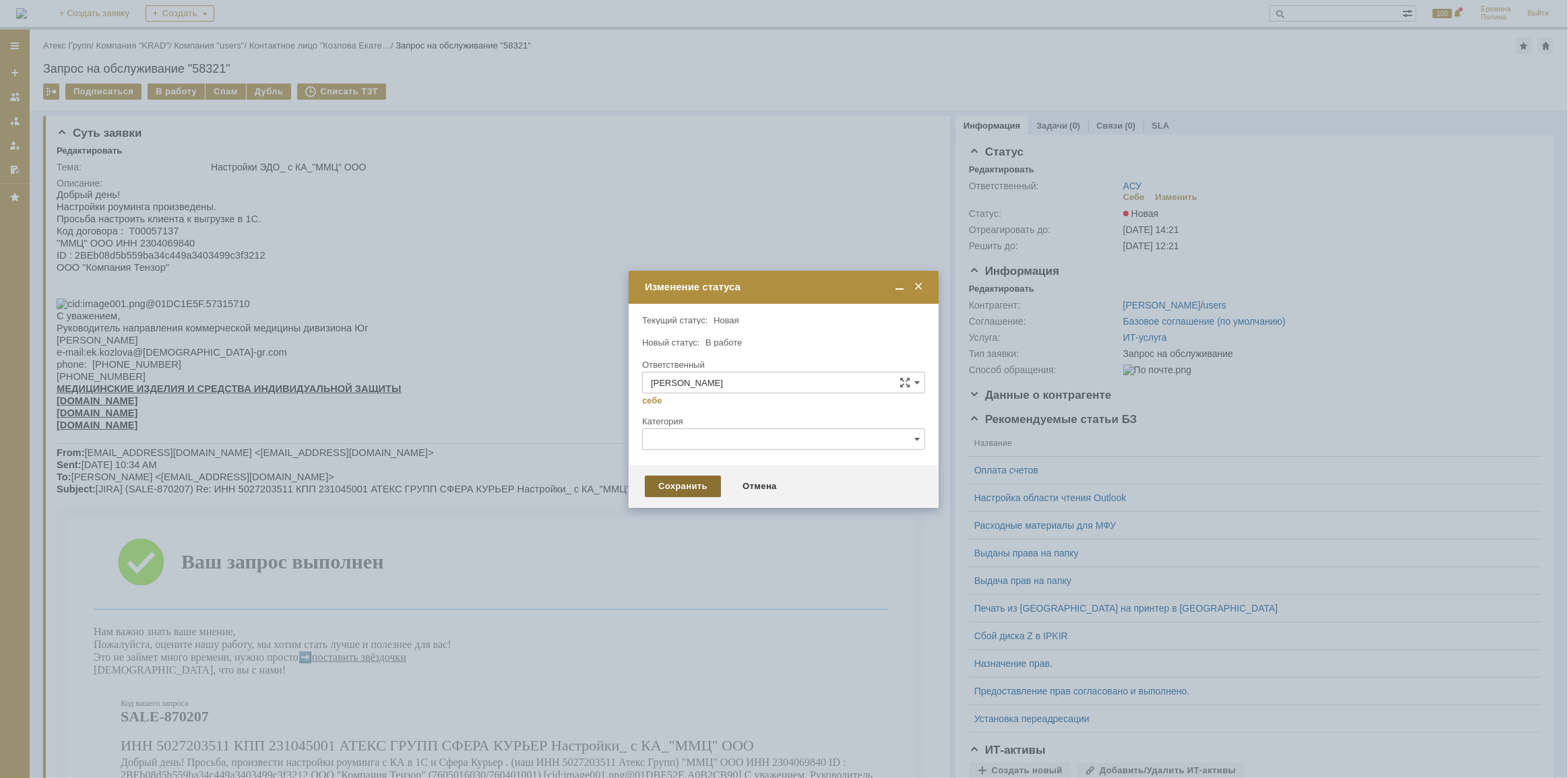
click at [695, 482] on div "Сохранить" at bounding box center [683, 487] width 76 height 21
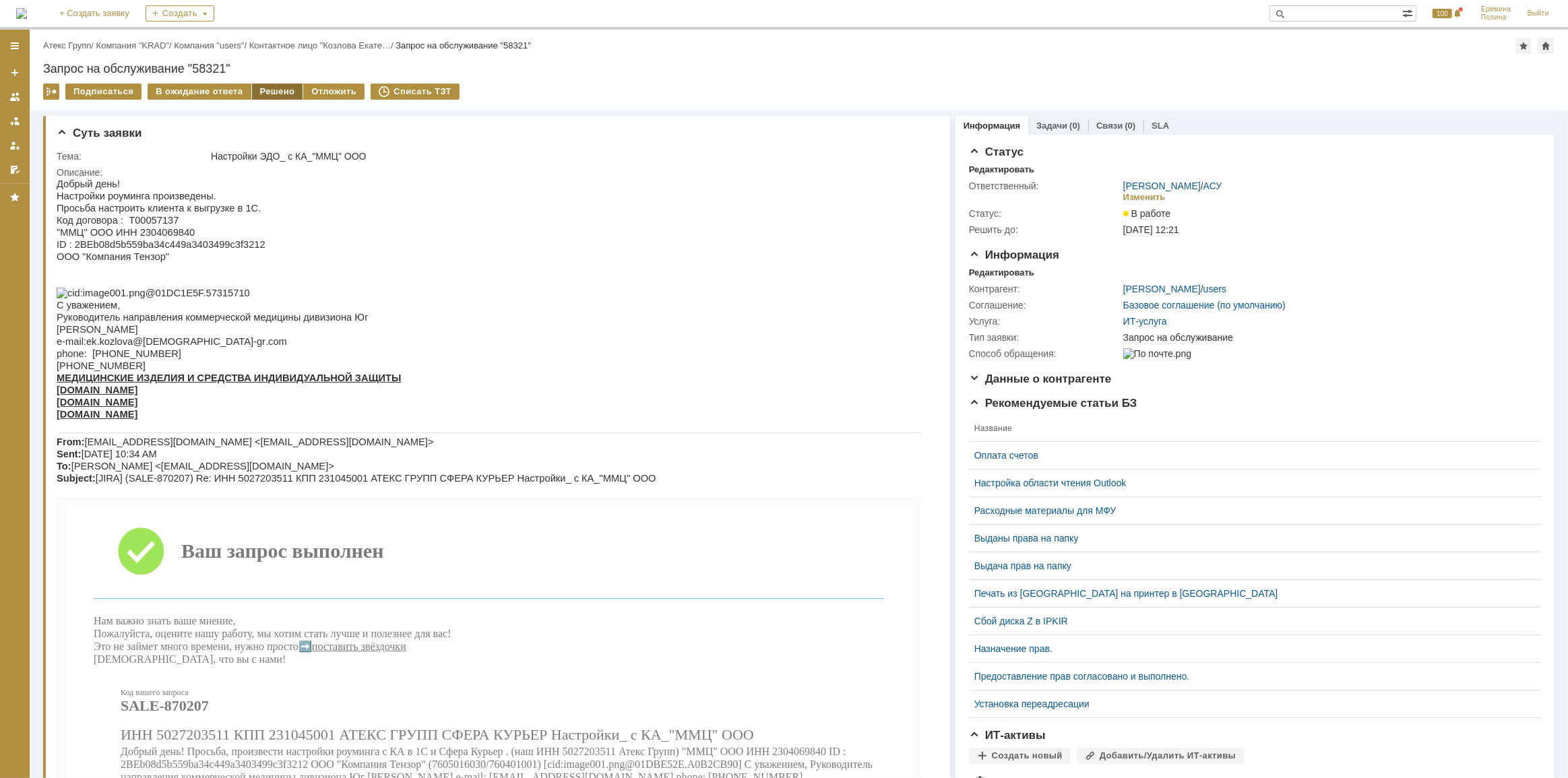
click at [259, 91] on div "Решено" at bounding box center [278, 91] width 52 height 16
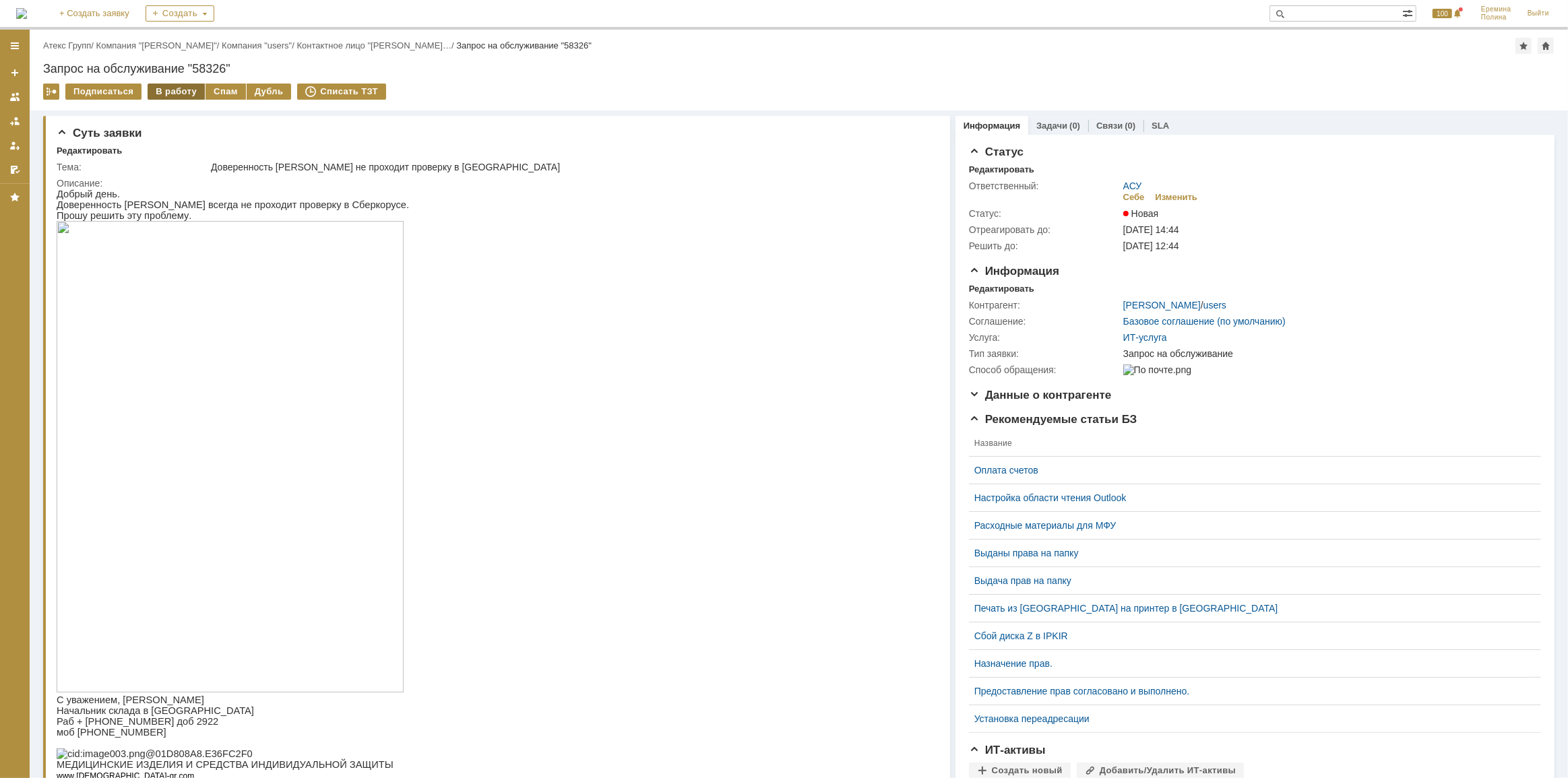
click at [187, 91] on div "В работу" at bounding box center [176, 91] width 57 height 16
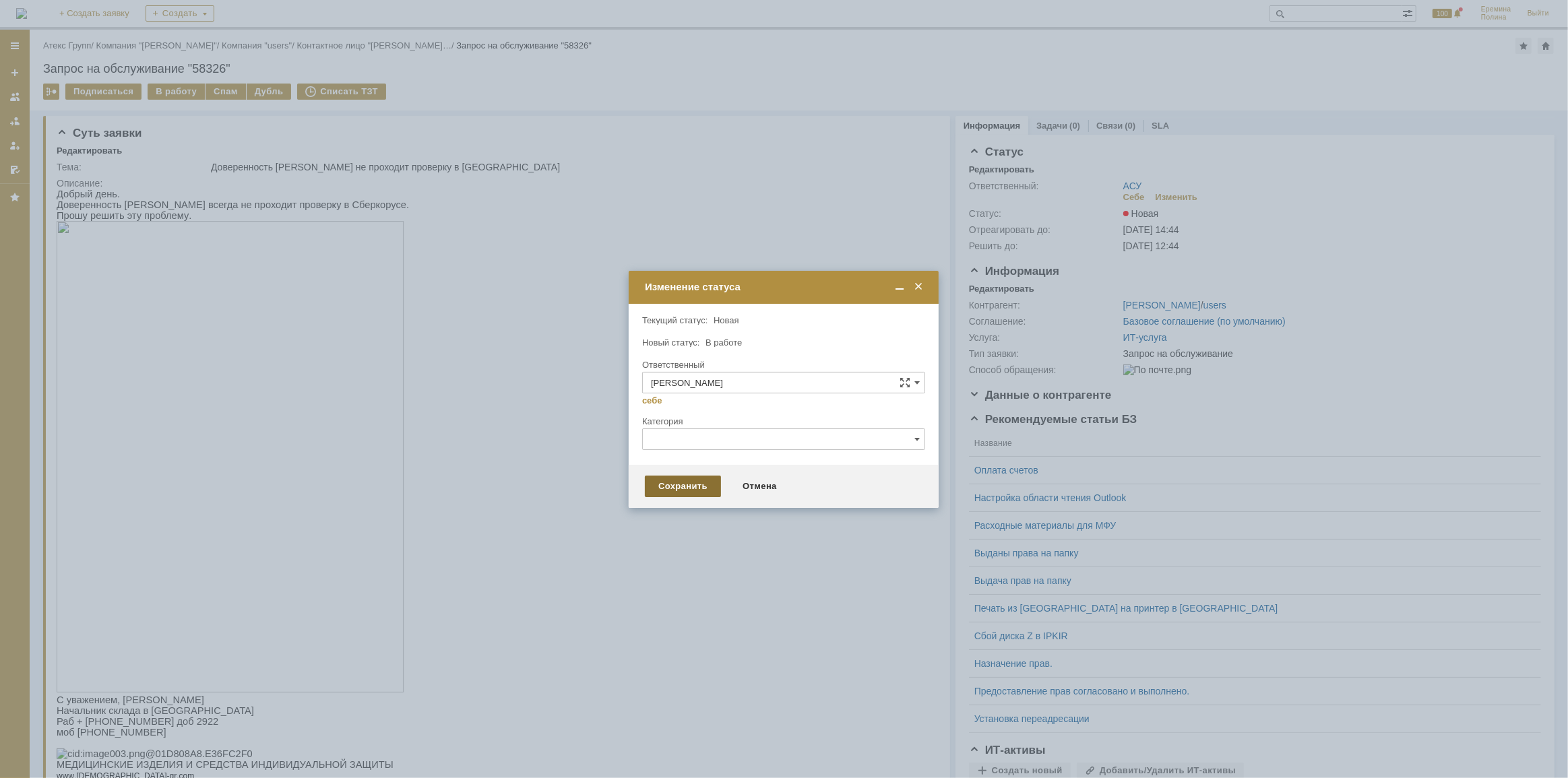
click at [682, 491] on div "Сохранить" at bounding box center [683, 487] width 76 height 21
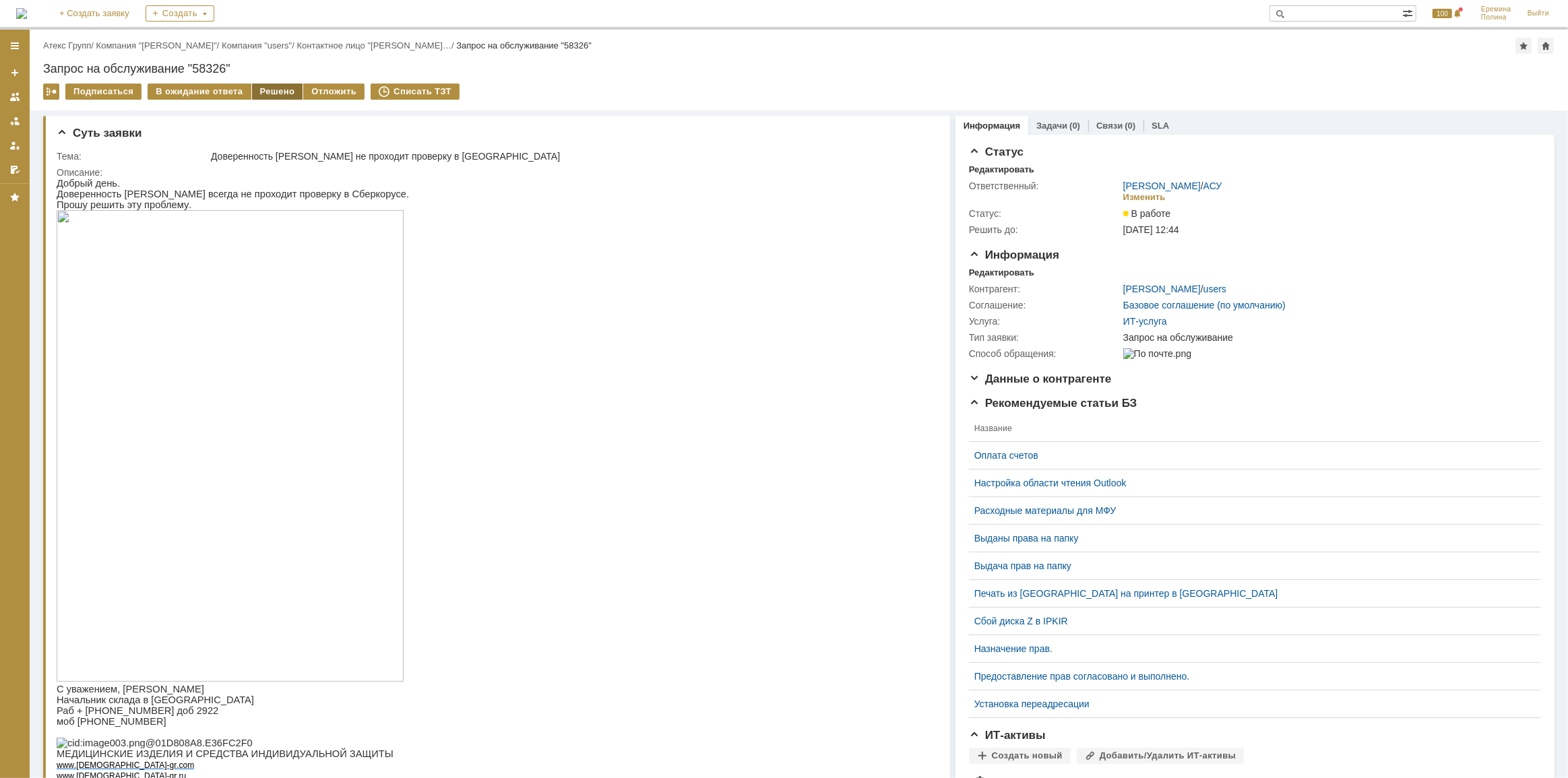
click at [280, 93] on div "Решено" at bounding box center [278, 91] width 52 height 16
